Goal: Information Seeking & Learning: Learn about a topic

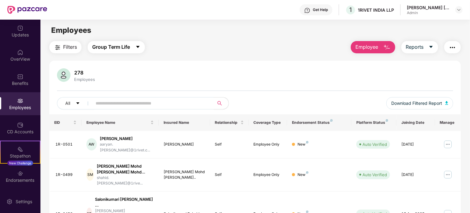
click at [136, 46] on icon "caret-down" at bounding box center [137, 46] width 5 height 5
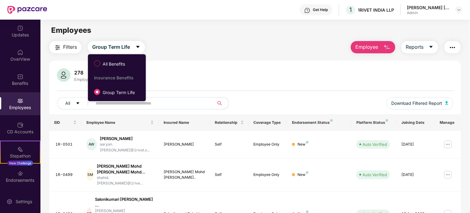
click at [118, 79] on div "Insurance Benefits" at bounding box center [120, 77] width 52 height 5
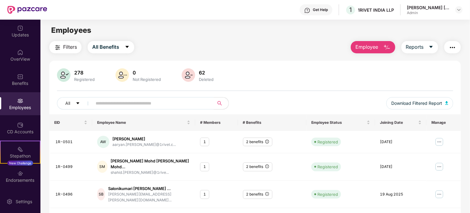
click at [195, 53] on div "Filters All Benefits Employee Reports" at bounding box center [254, 47] width 411 height 12
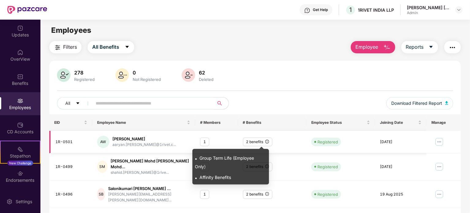
click at [266, 142] on icon "info-circle" at bounding box center [267, 142] width 4 height 4
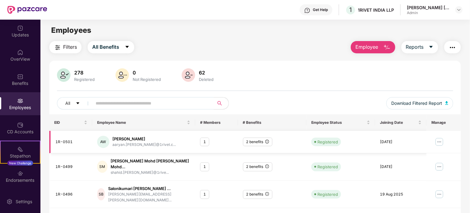
click at [265, 142] on icon "info-circle" at bounding box center [267, 142] width 4 height 4
click at [17, 55] on div "OverView" at bounding box center [20, 55] width 40 height 23
